Goal: Task Accomplishment & Management: Use online tool/utility

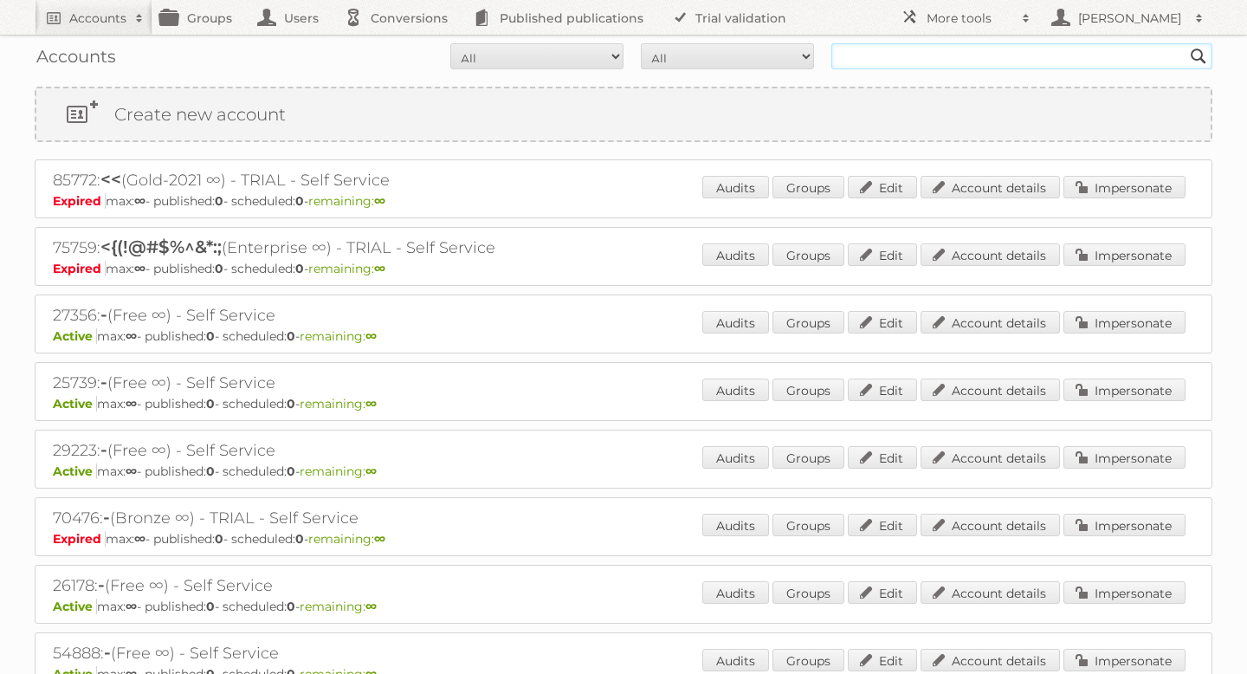
click at [932, 54] on input "text" at bounding box center [1021, 56] width 381 height 26
type input "vomar"
click at [1186, 43] on input "Search" at bounding box center [1199, 56] width 26 height 26
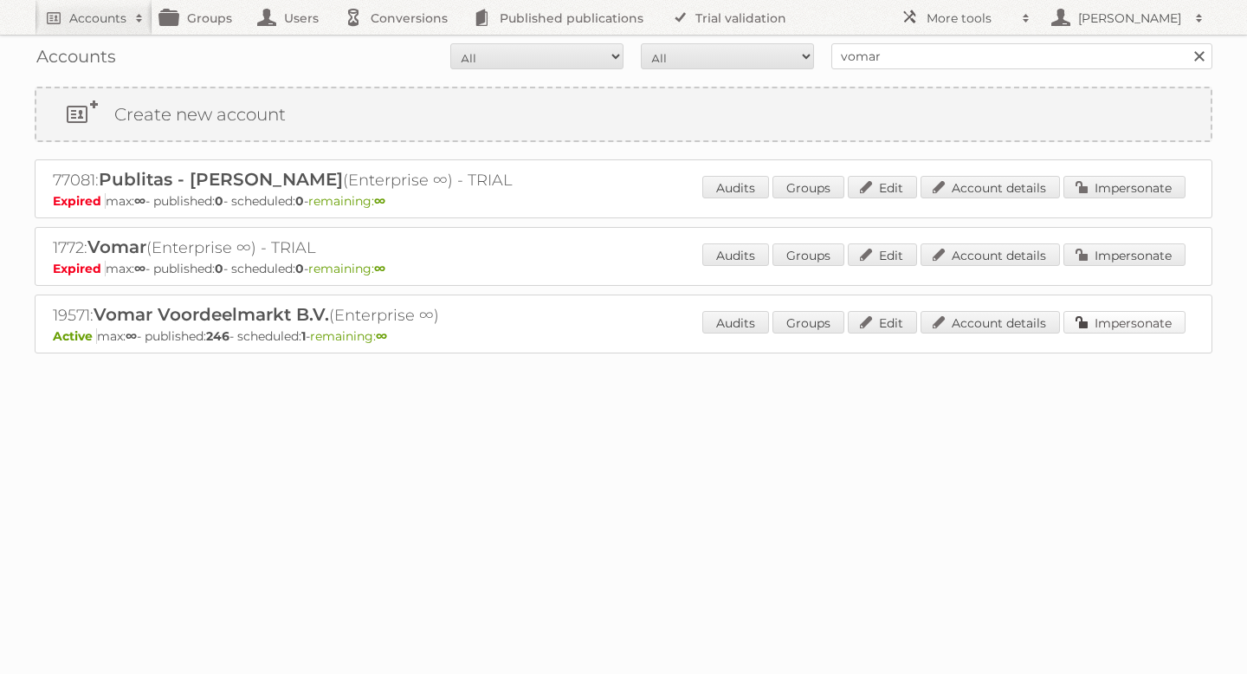
click at [1094, 326] on link "Impersonate" at bounding box center [1125, 322] width 122 height 23
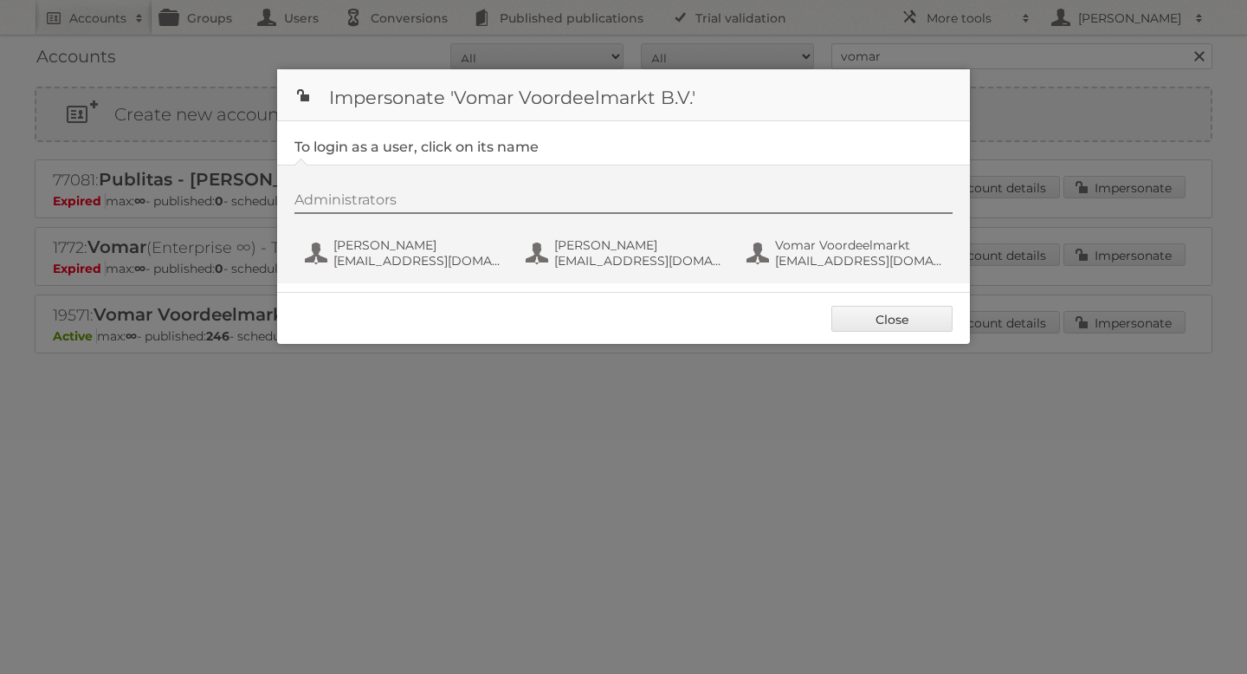
click at [365, 223] on div "Administrators [PERSON_NAME] [PERSON_NAME][EMAIL_ADDRESS][DOMAIN_NAME] [PERSON_…" at bounding box center [632, 232] width 676 height 83
click at [369, 240] on span "[PERSON_NAME]" at bounding box center [417, 245] width 168 height 16
